Goal: Ask a question

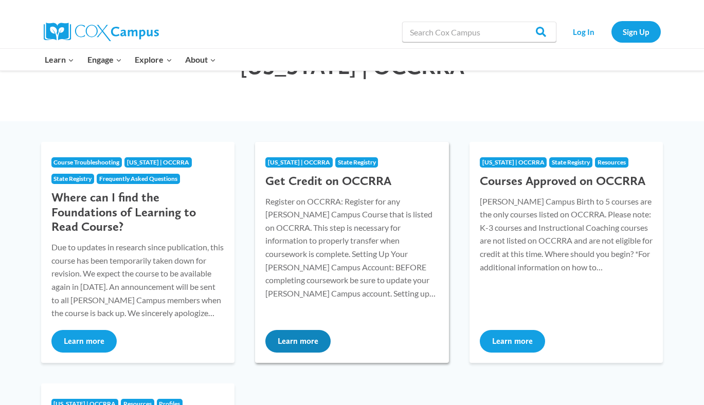
scroll to position [80, 0]
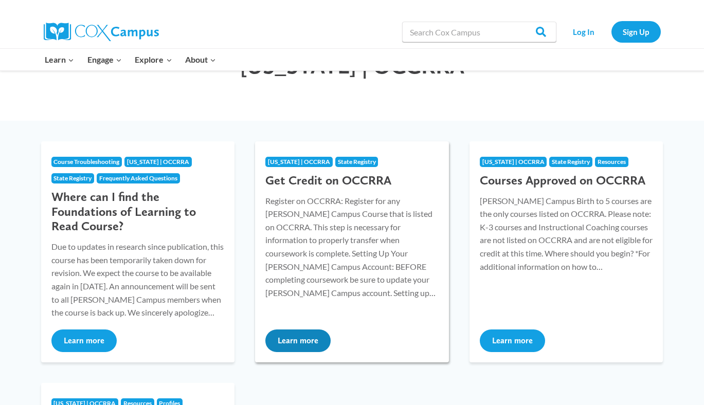
click at [331, 271] on p "Register on OCCRRA: Register for any Cox Campus Course that is listed on OCCRRA…" at bounding box center [351, 246] width 173 height 105
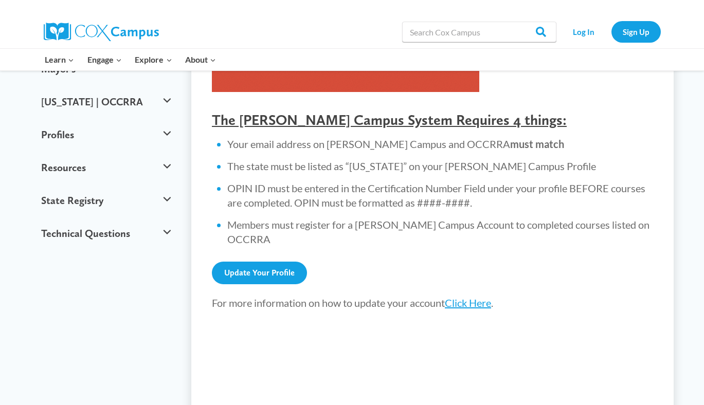
scroll to position [360, 0]
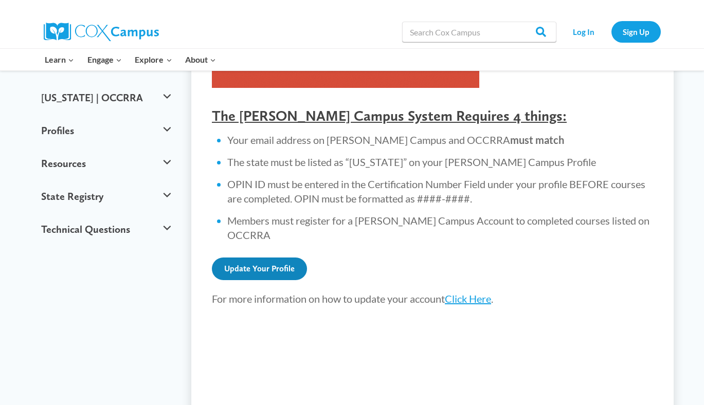
click at [264, 258] on link "Update Your Profile" at bounding box center [259, 269] width 95 height 23
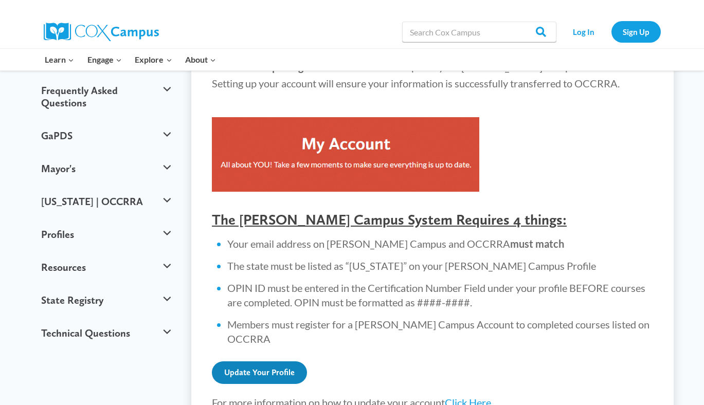
scroll to position [253, 0]
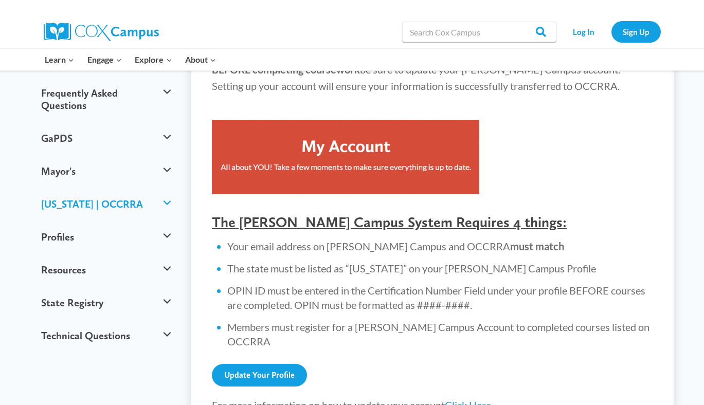
click at [162, 188] on button "[US_STATE] | OCCRRA" at bounding box center [106, 204] width 140 height 33
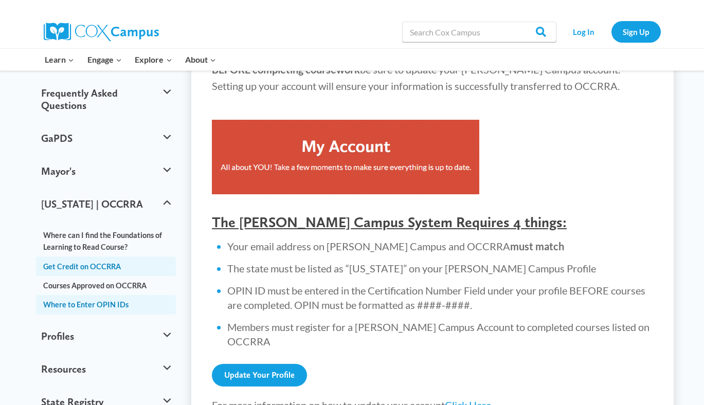
click at [121, 295] on link "Where to Enter OPIN IDs" at bounding box center [106, 304] width 140 height 19
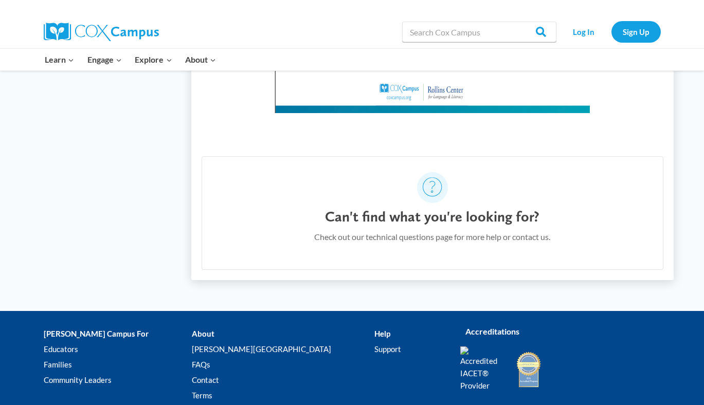
scroll to position [558, 0]
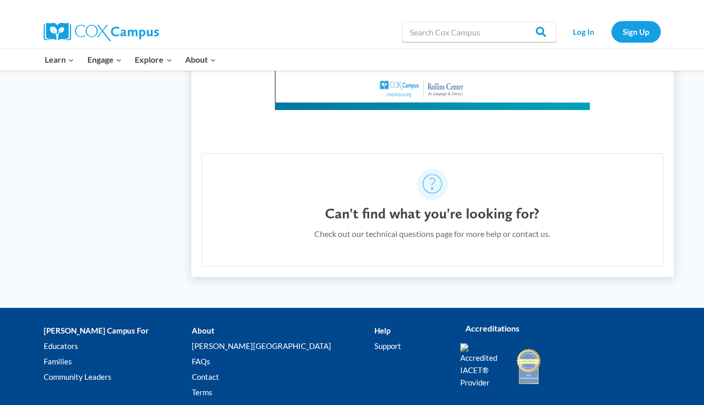
click at [450, 243] on div "Can't find what you're looking for? Check out our technical questions page for …" at bounding box center [432, 228] width 236 height 46
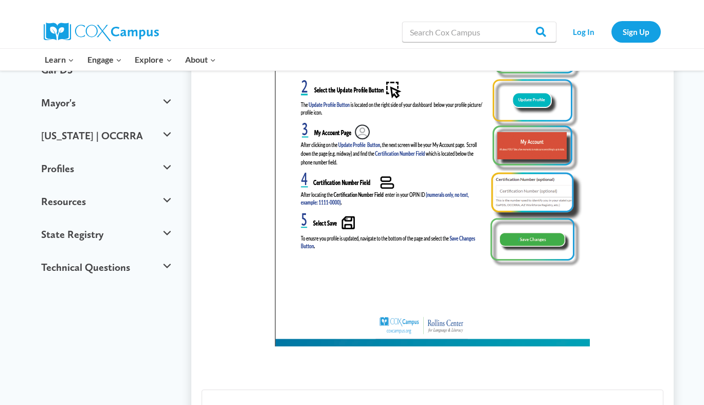
scroll to position [312, 0]
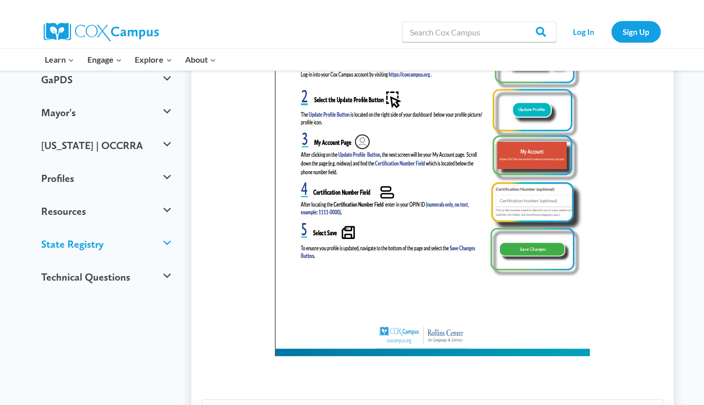
click at [168, 228] on button "State Registry" at bounding box center [106, 244] width 140 height 33
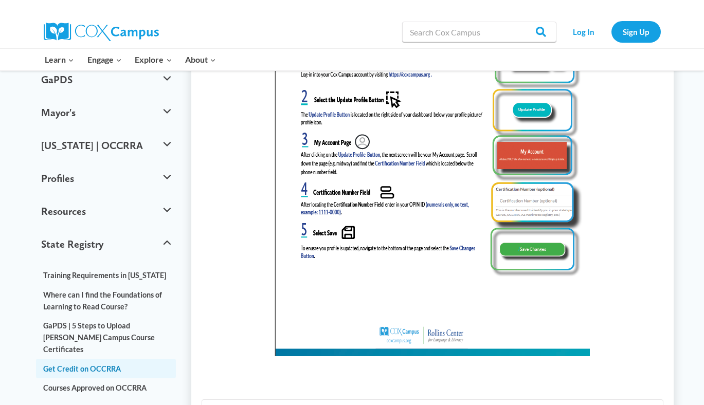
click at [95, 359] on link "Get Credit on OCCRRA" at bounding box center [106, 368] width 140 height 19
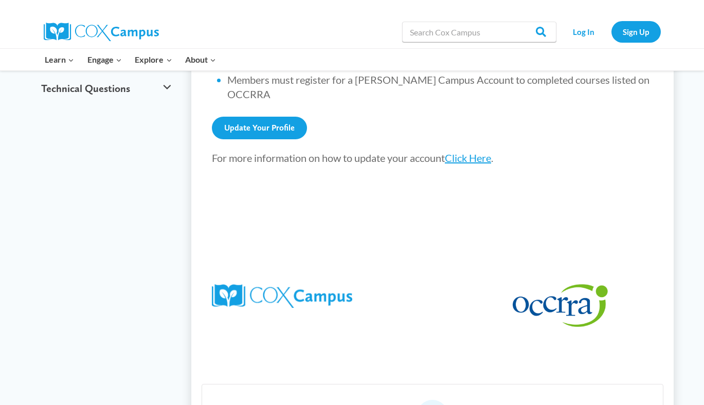
scroll to position [804, 0]
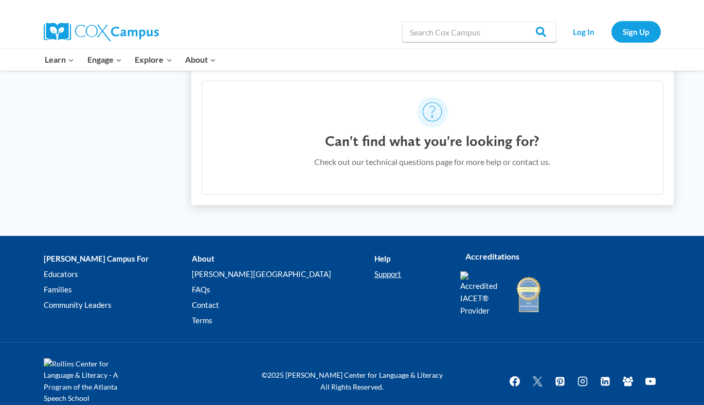
click at [375, 267] on link "Support" at bounding box center [410, 274] width 70 height 15
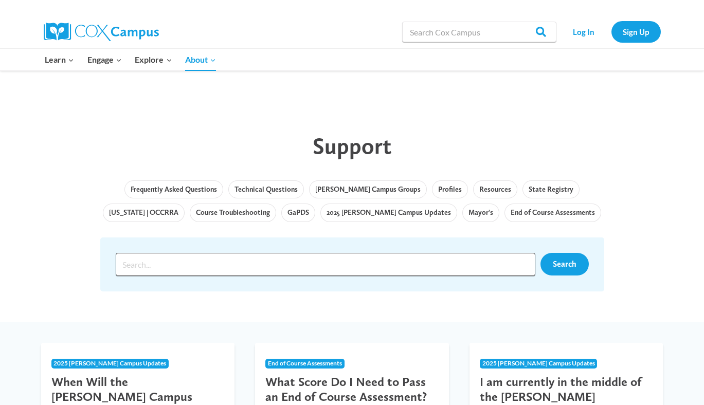
click at [226, 256] on input "Search input" at bounding box center [326, 264] width 420 height 23
type input "occrra not connecting"
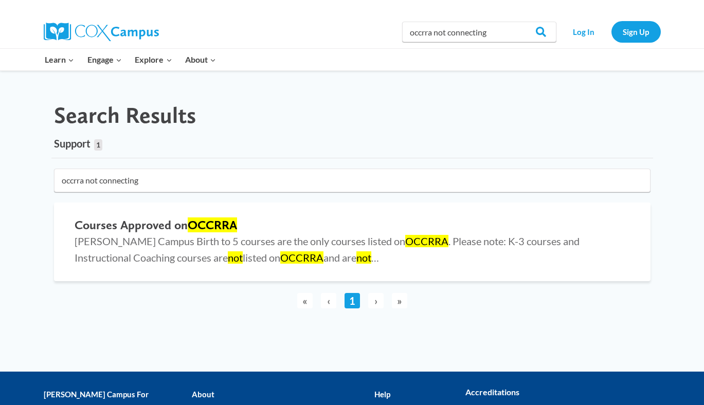
click at [475, 126] on div "Search Results" at bounding box center [352, 115] width 602 height 27
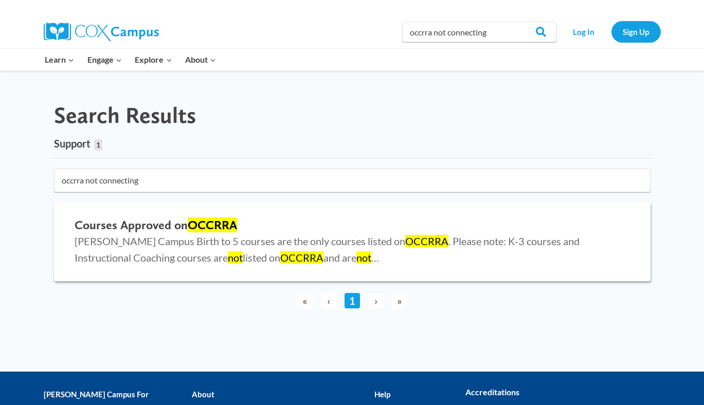
click at [405, 236] on mark "OCCRRA" at bounding box center [426, 241] width 43 height 12
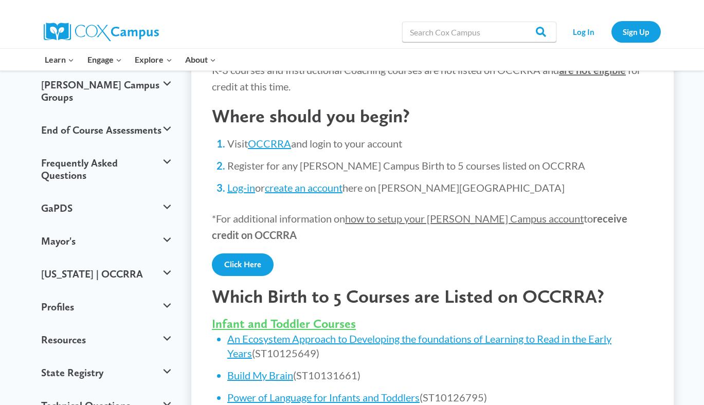
scroll to position [189, 0]
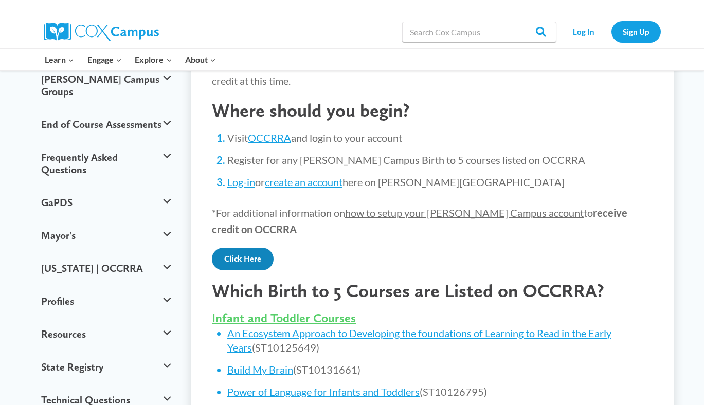
click at [264, 262] on link "Click Here" at bounding box center [243, 259] width 62 height 23
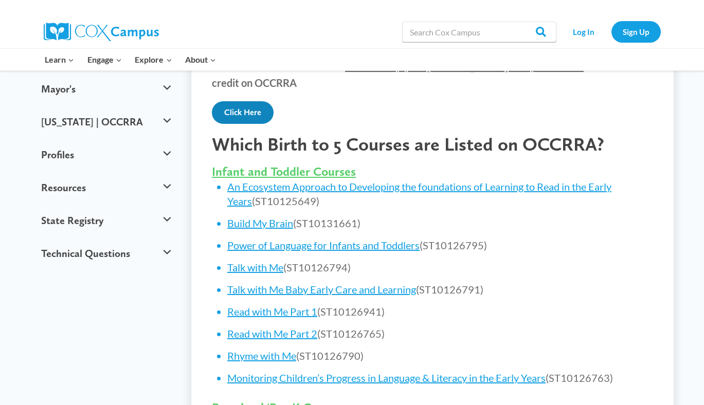
scroll to position [0, 0]
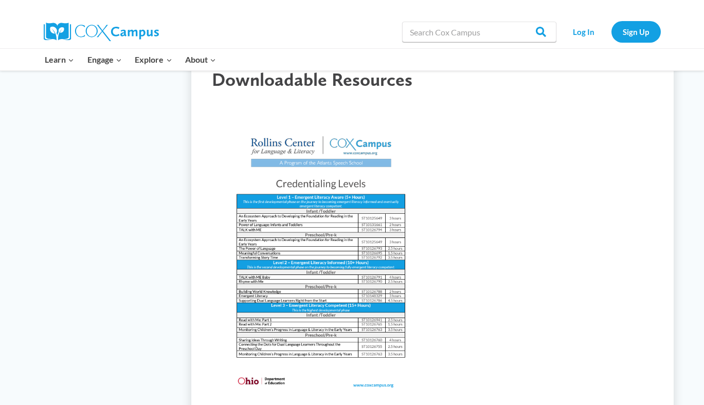
scroll to position [975, 0]
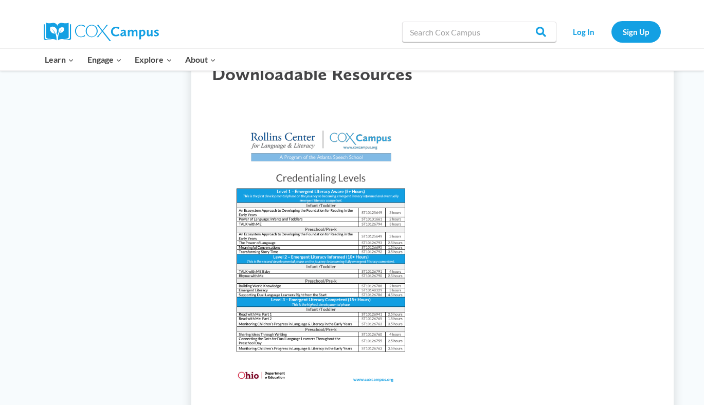
click at [360, 245] on img at bounding box center [321, 253] width 218 height 282
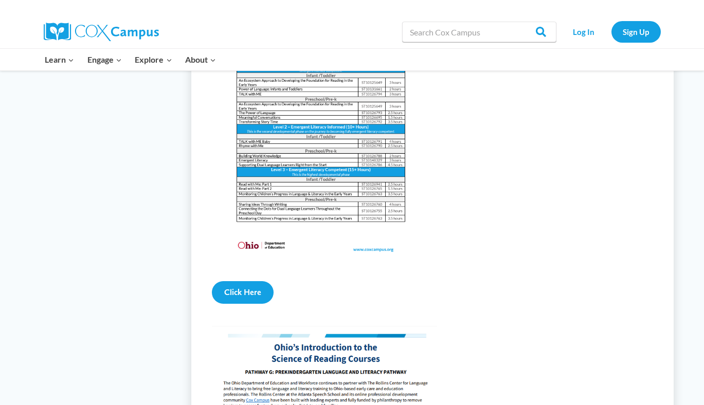
scroll to position [1107, 0]
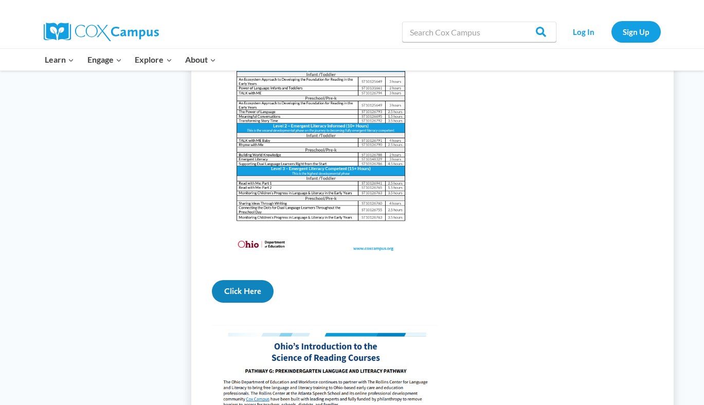
click at [241, 303] on link "Click Here" at bounding box center [243, 291] width 62 height 23
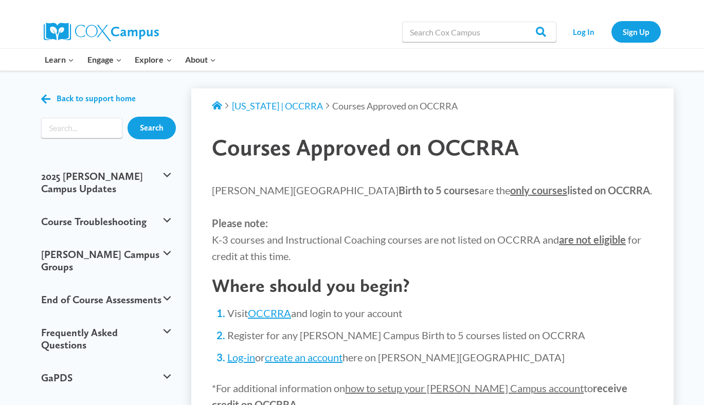
scroll to position [0, 0]
